Goal: Information Seeking & Learning: Learn about a topic

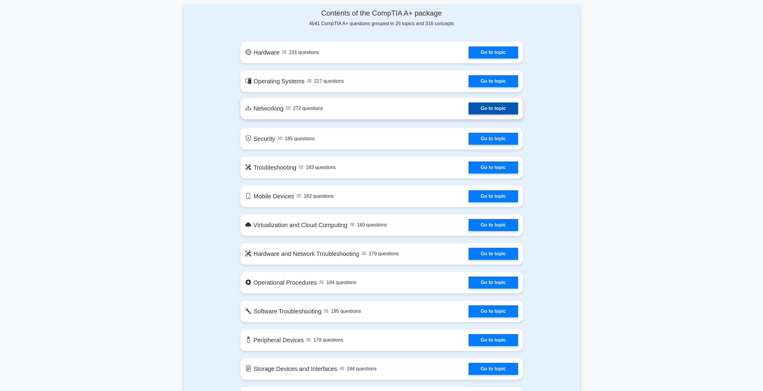
scroll to position [320, 0]
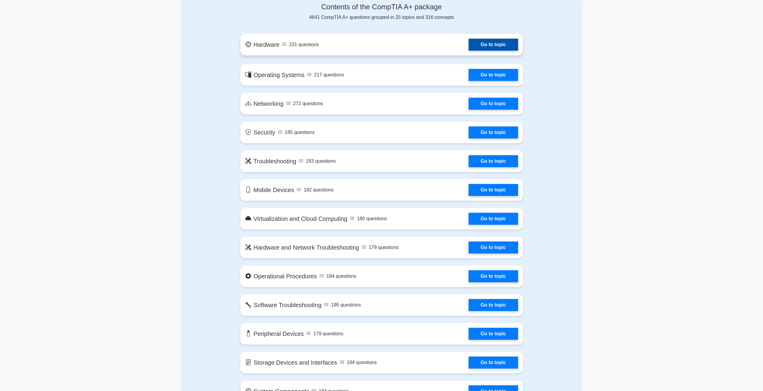
click at [469, 44] on link "Go to topic" at bounding box center [493, 45] width 49 height 12
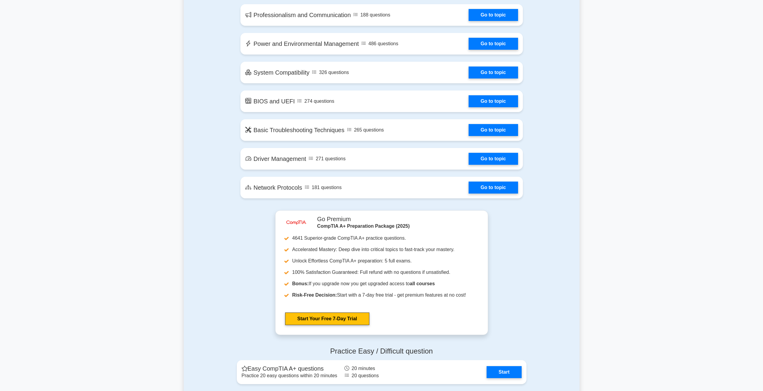
scroll to position [57, 0]
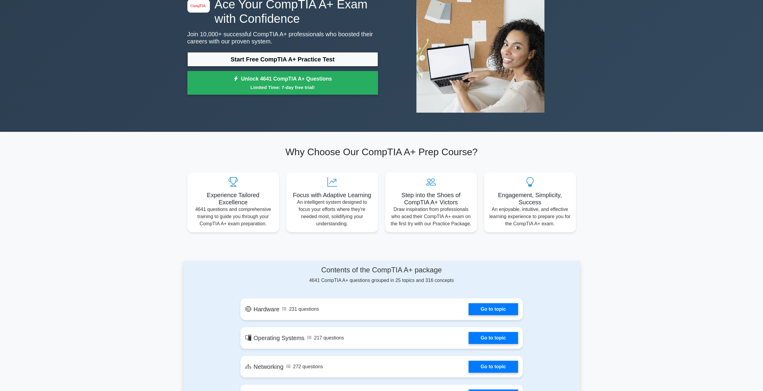
drag, startPoint x: 661, startPoint y: 246, endPoint x: 652, endPoint y: 62, distance: 184.1
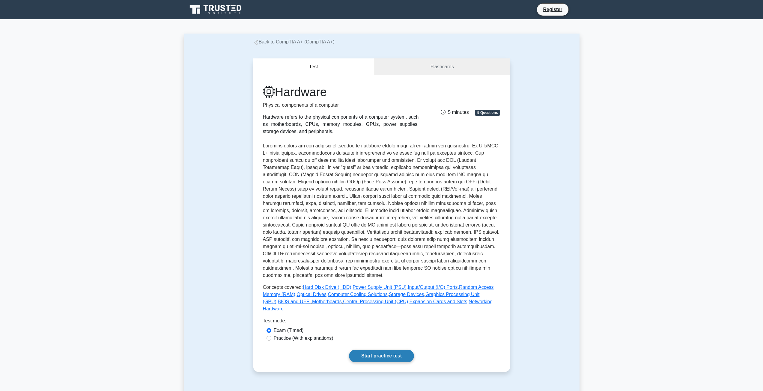
click at [370, 350] on link "Start practice test" at bounding box center [381, 356] width 65 height 13
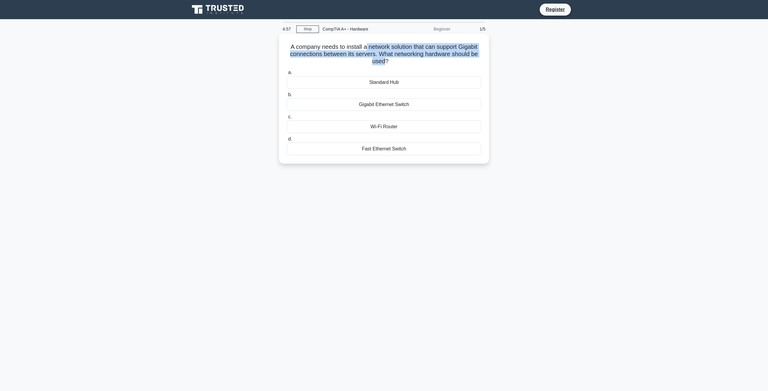
drag, startPoint x: 365, startPoint y: 43, endPoint x: 385, endPoint y: 64, distance: 29.7
click at [385, 64] on h5 "A company needs to install a network solution that can support Gigabit connecti…" at bounding box center [384, 54] width 196 height 22
